Goal: Task Accomplishment & Management: Manage account settings

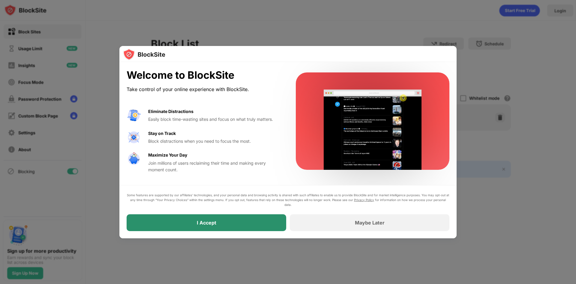
click at [259, 226] on div "I Accept" at bounding box center [207, 222] width 160 height 17
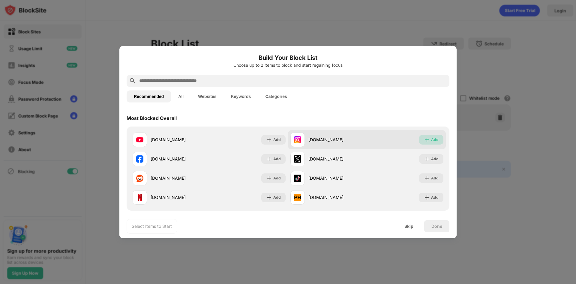
click at [434, 137] on div "Add" at bounding box center [435, 140] width 8 height 6
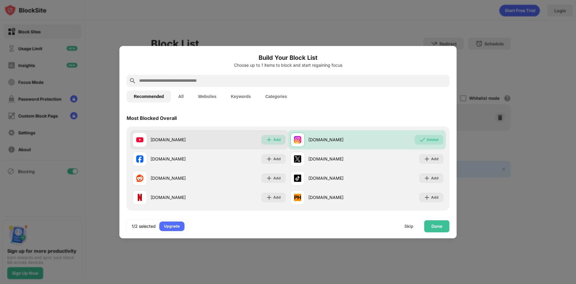
click at [277, 141] on div "Add" at bounding box center [277, 140] width 8 height 6
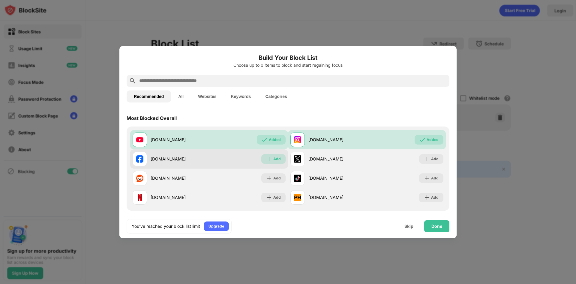
click at [279, 158] on div "Add" at bounding box center [277, 159] width 8 height 6
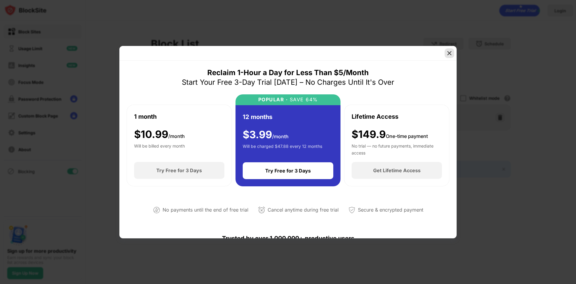
click at [449, 53] on img at bounding box center [450, 53] width 6 height 6
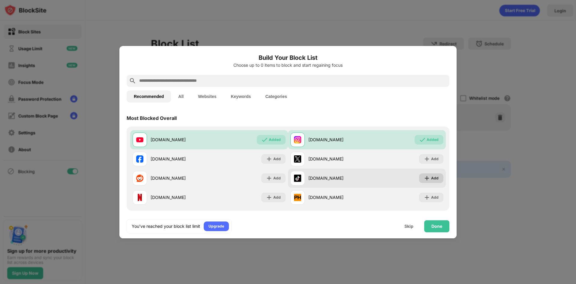
click at [424, 177] on img at bounding box center [427, 178] width 6 height 6
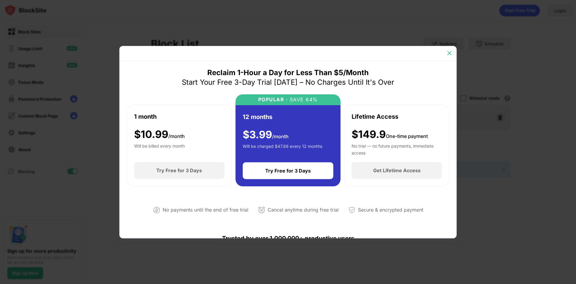
click at [450, 56] on img at bounding box center [450, 53] width 6 height 6
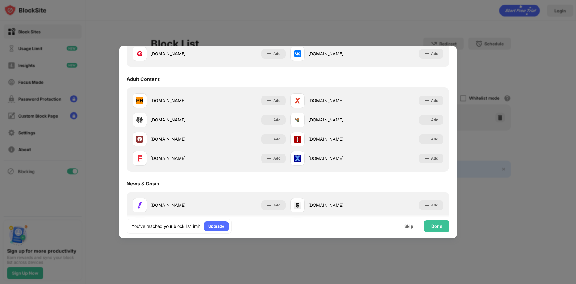
scroll to position [261, 0]
